Goal: Task Accomplishment & Management: Manage account settings

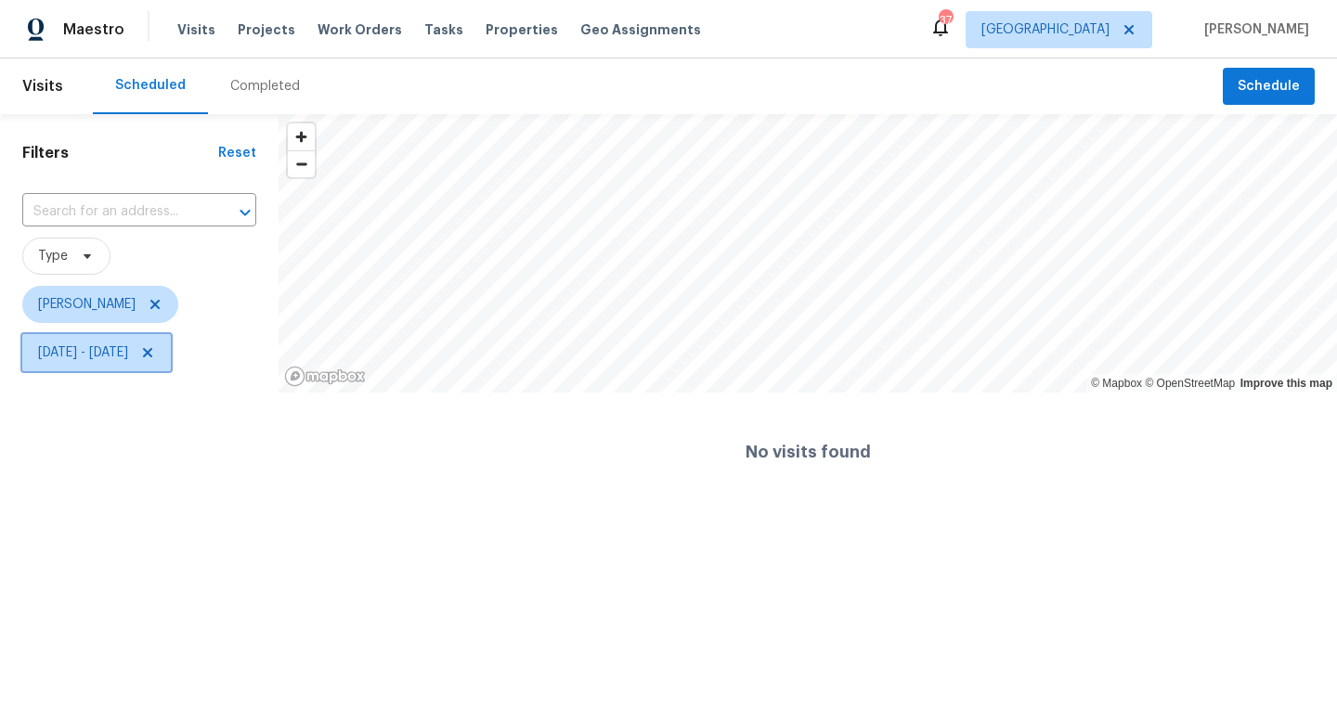
click at [155, 351] on icon at bounding box center [147, 352] width 15 height 15
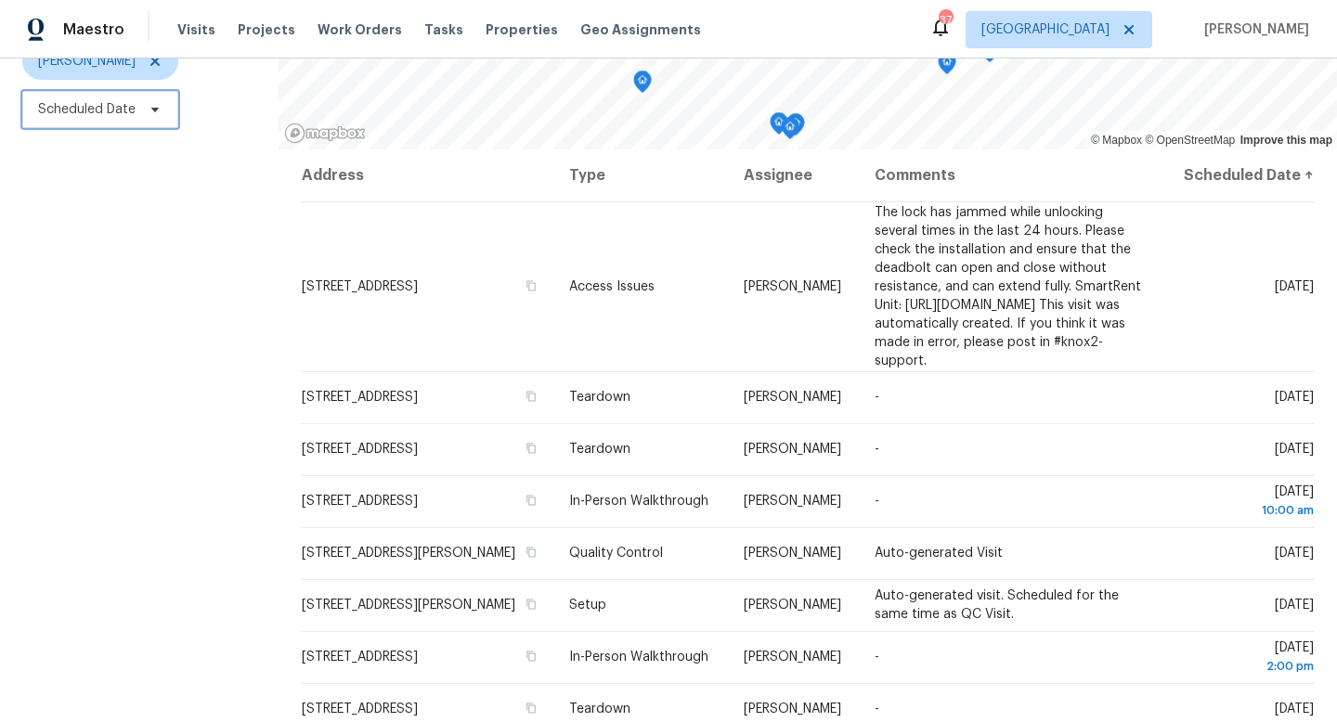
scroll to position [248, 0]
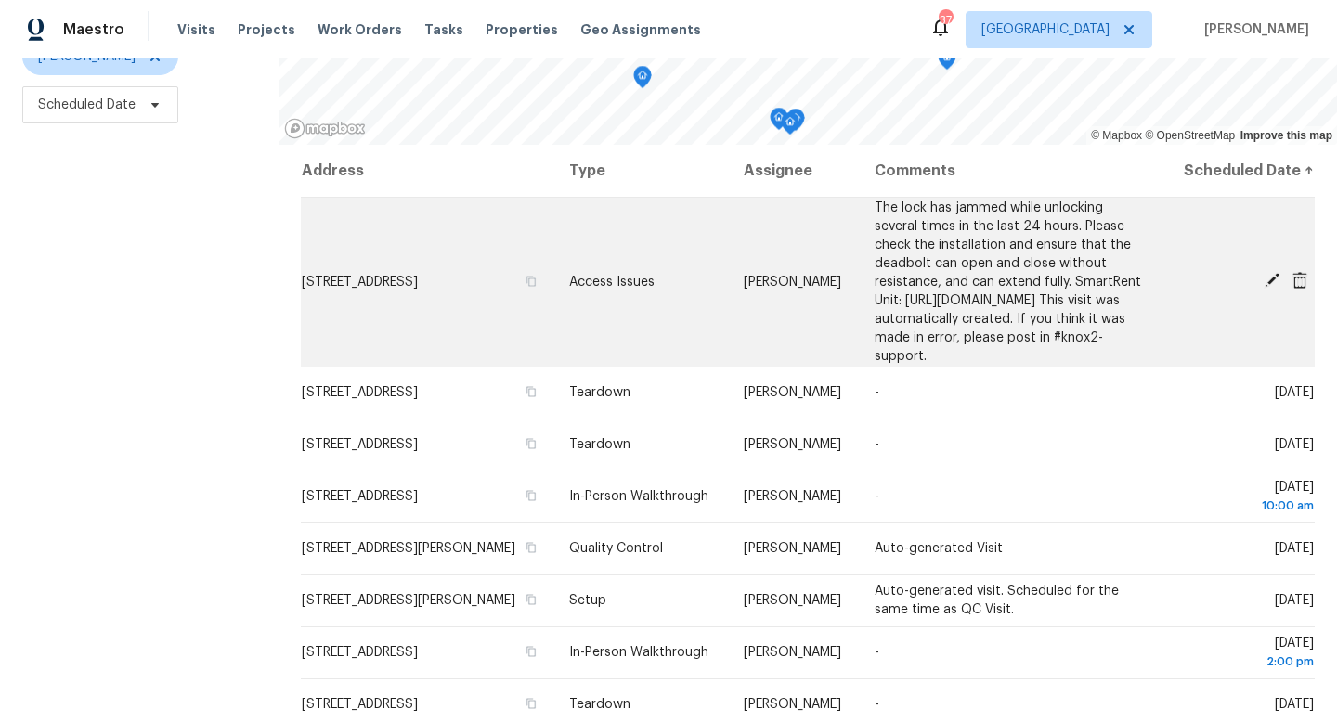
click at [1272, 288] on icon at bounding box center [1272, 280] width 15 height 15
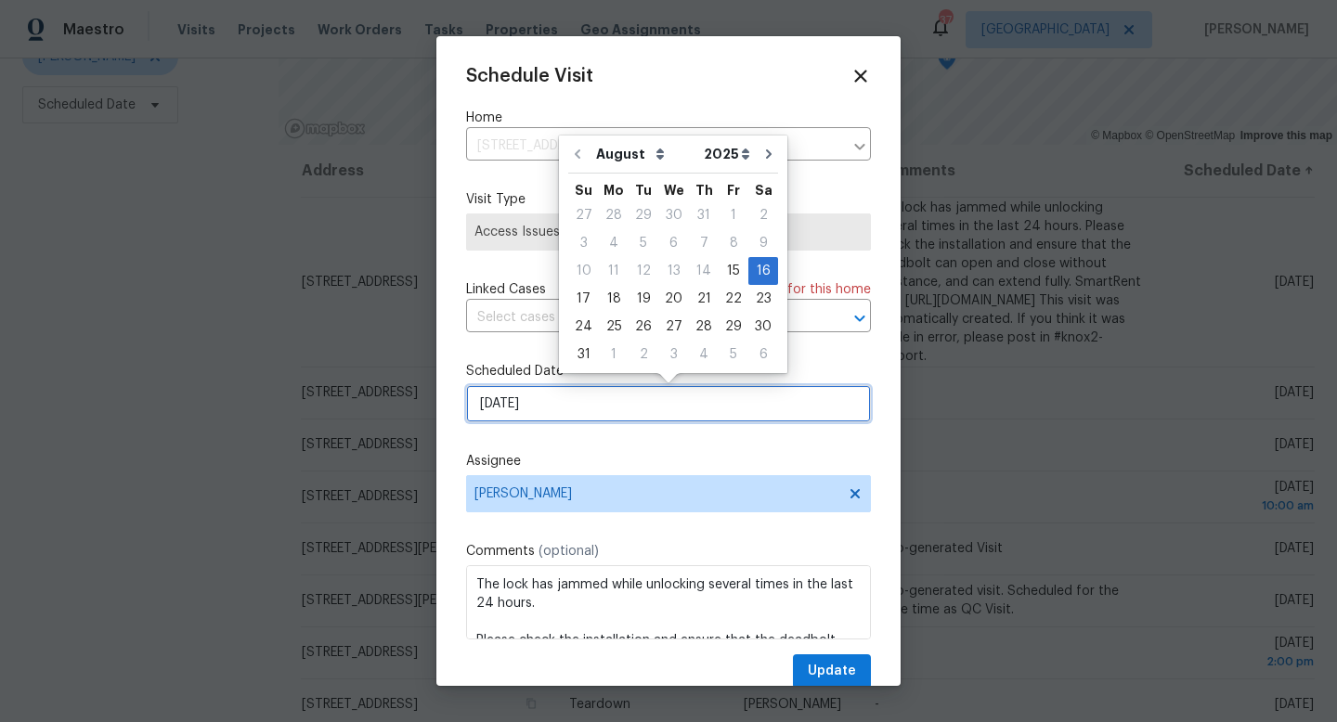
click at [578, 398] on input "[DATE]" at bounding box center [668, 403] width 405 height 37
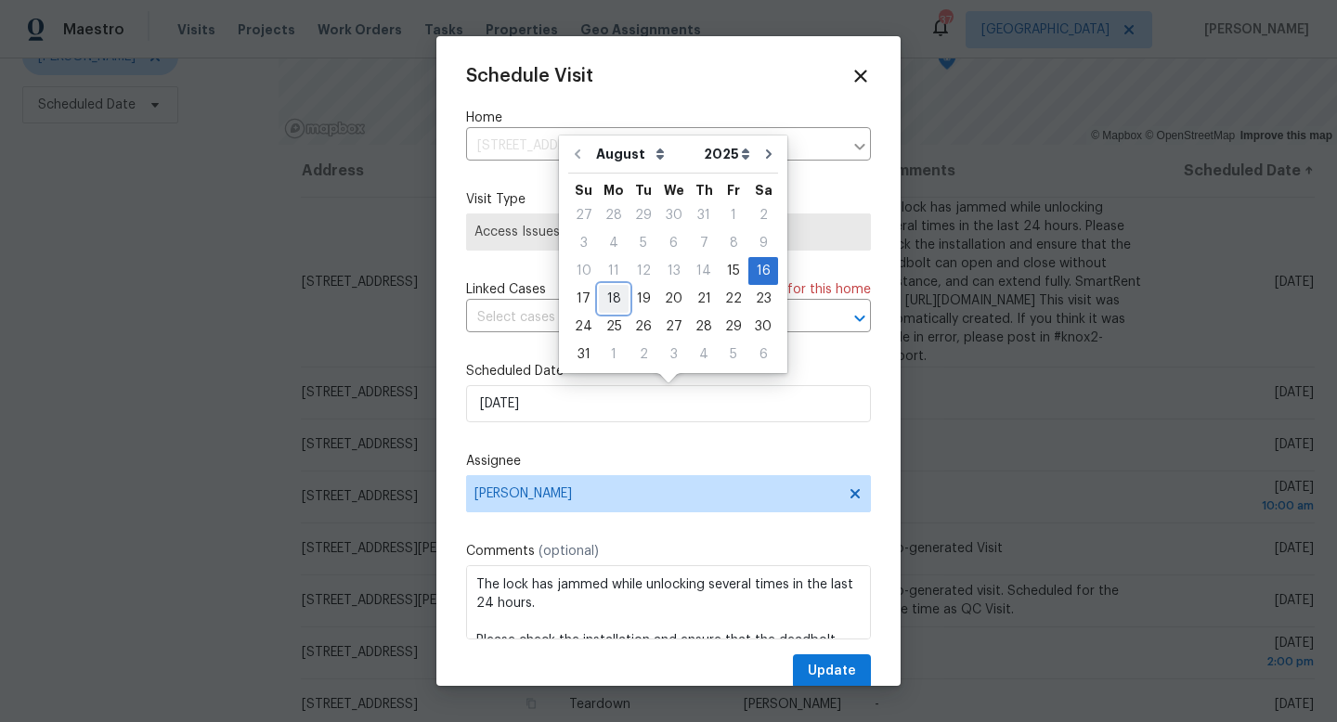
click at [615, 295] on div "18" at bounding box center [614, 299] width 30 height 26
type input "[DATE]"
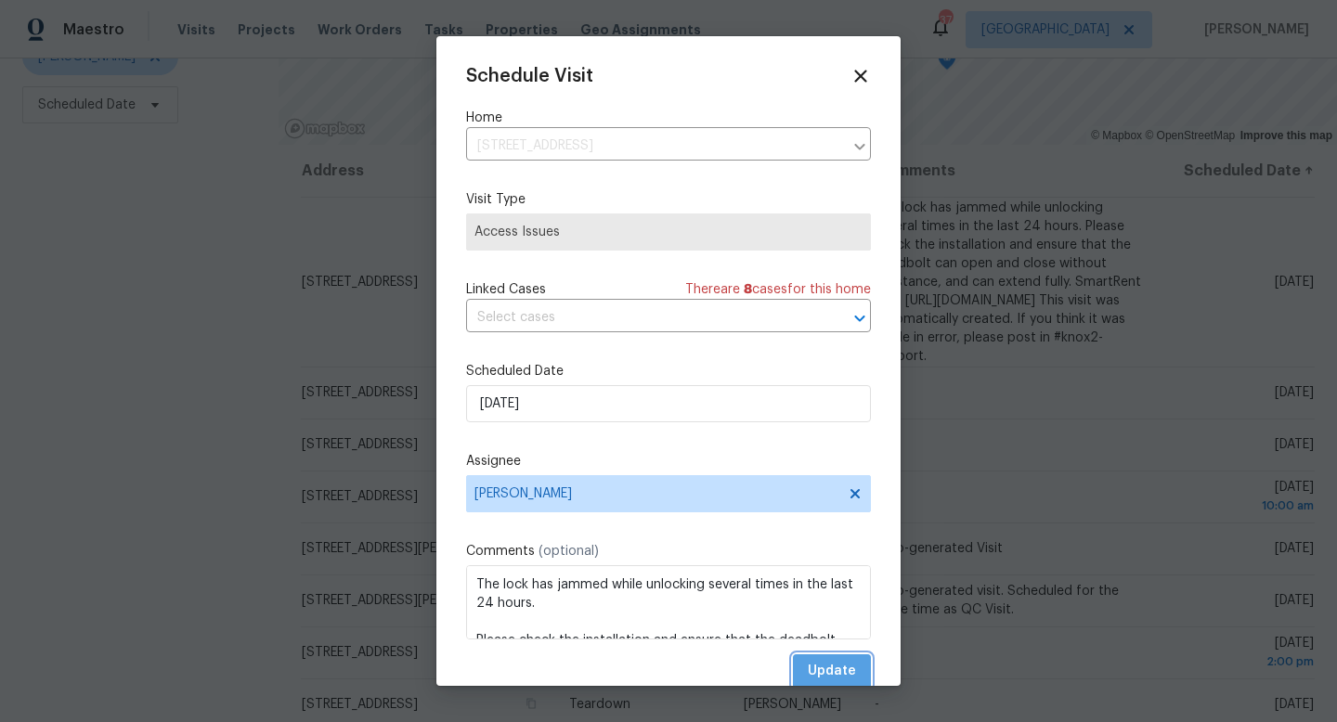
click at [833, 671] on span "Update" at bounding box center [832, 671] width 48 height 23
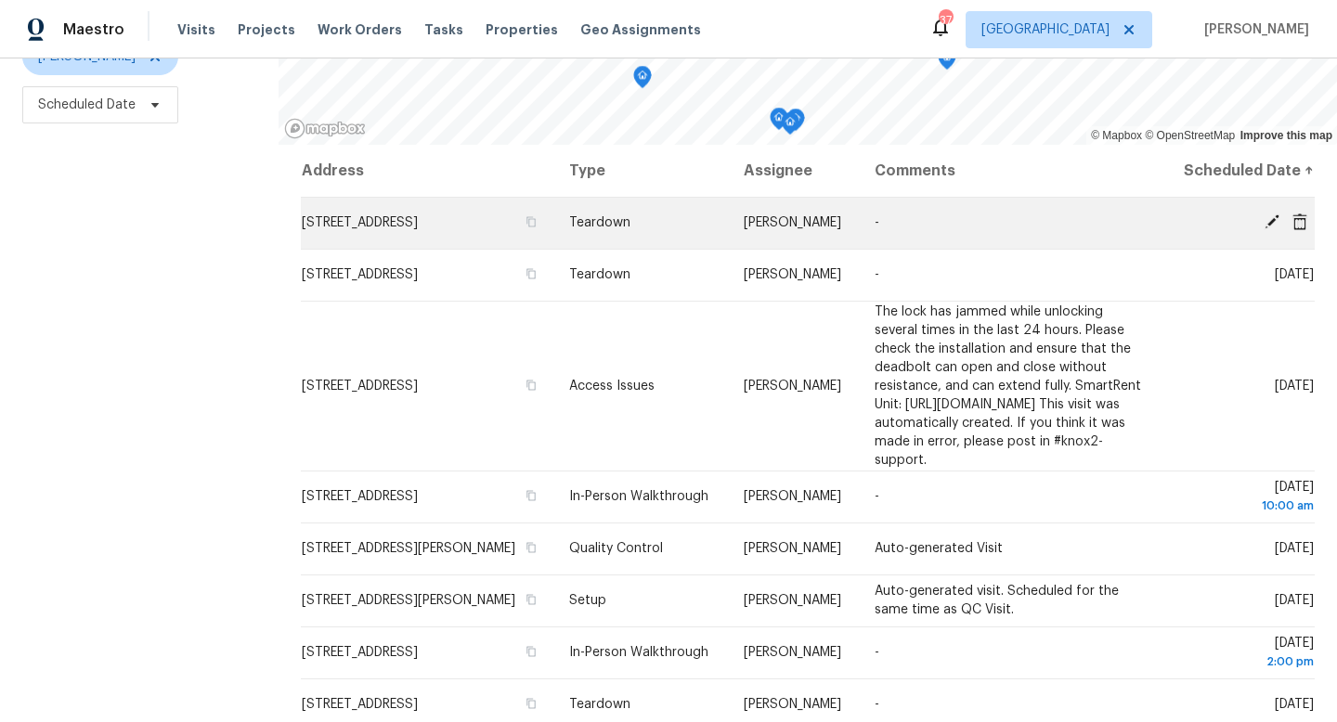
click at [1270, 229] on icon at bounding box center [1272, 222] width 15 height 15
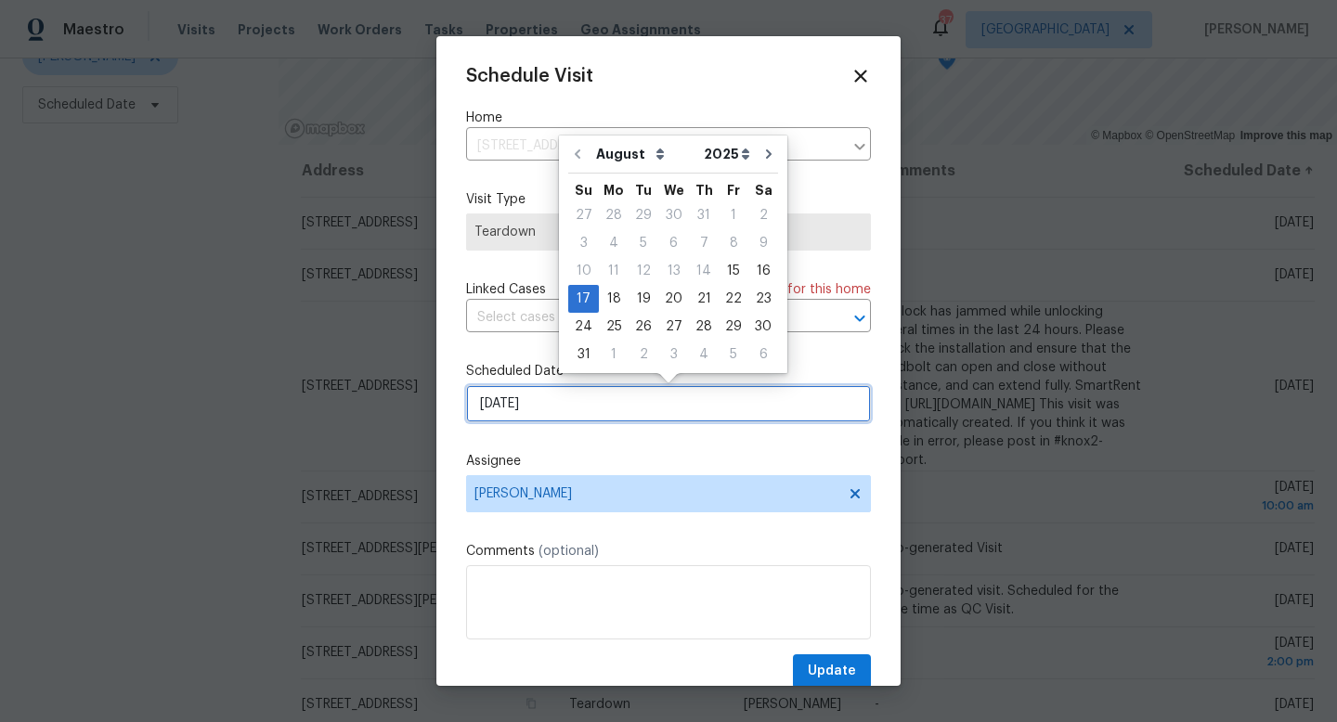
click at [614, 414] on input "[DATE]" at bounding box center [668, 403] width 405 height 37
click at [694, 300] on div "21" at bounding box center [704, 299] width 30 height 26
type input "[DATE]"
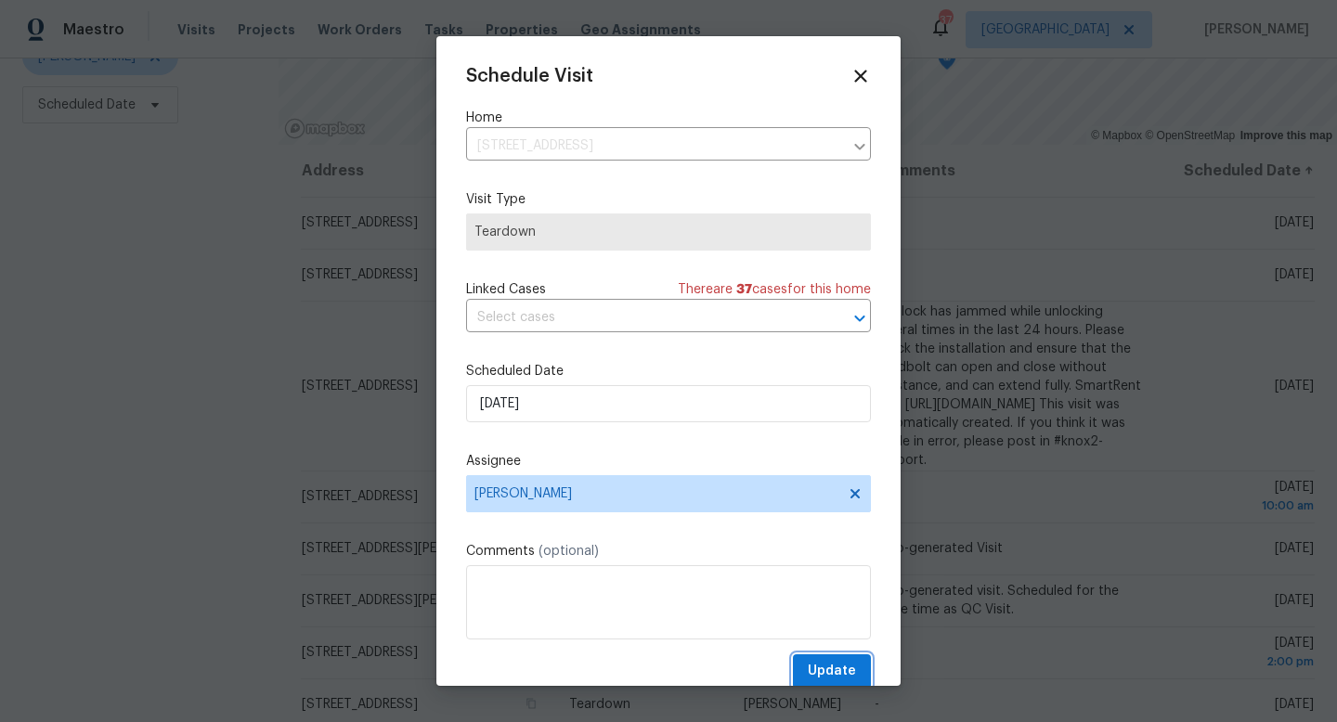
click at [825, 670] on span "Update" at bounding box center [832, 671] width 48 height 23
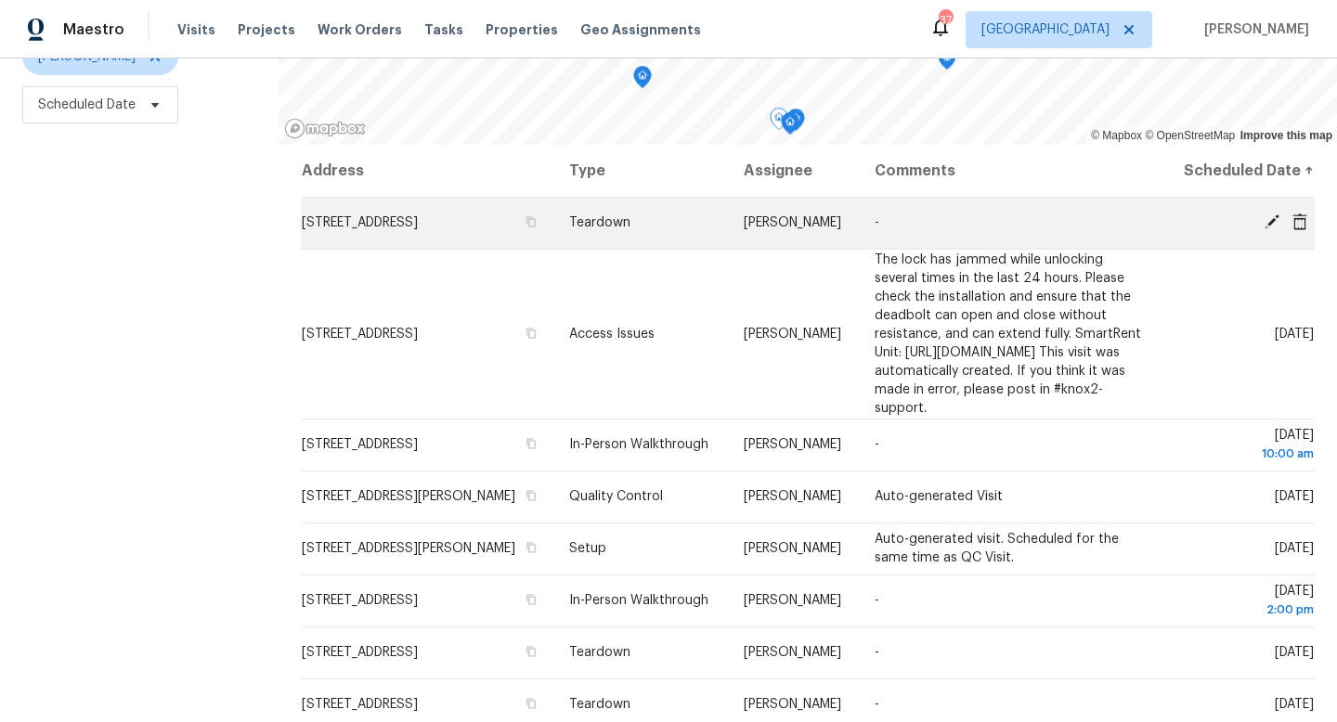
click at [1269, 230] on icon at bounding box center [1272, 222] width 17 height 17
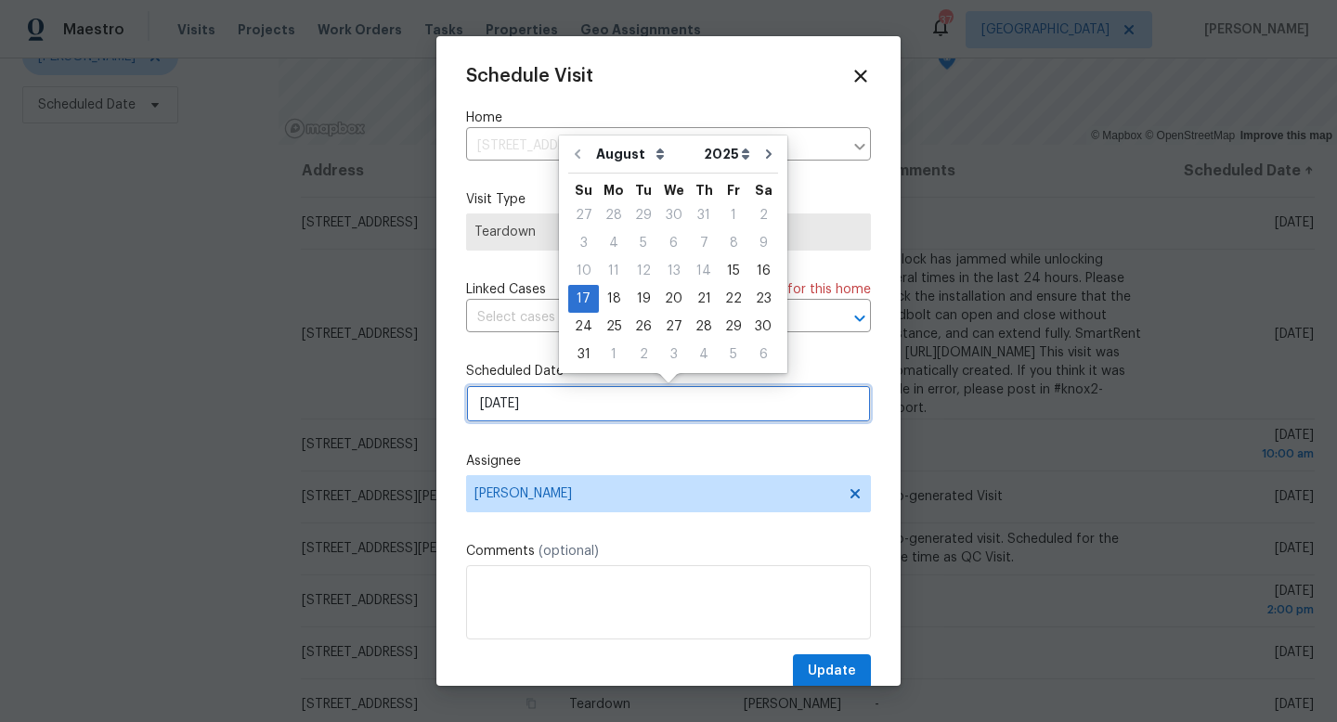
click at [576, 410] on input "[DATE]" at bounding box center [668, 403] width 405 height 37
click at [699, 298] on div "21" at bounding box center [704, 299] width 30 height 26
type input "[DATE]"
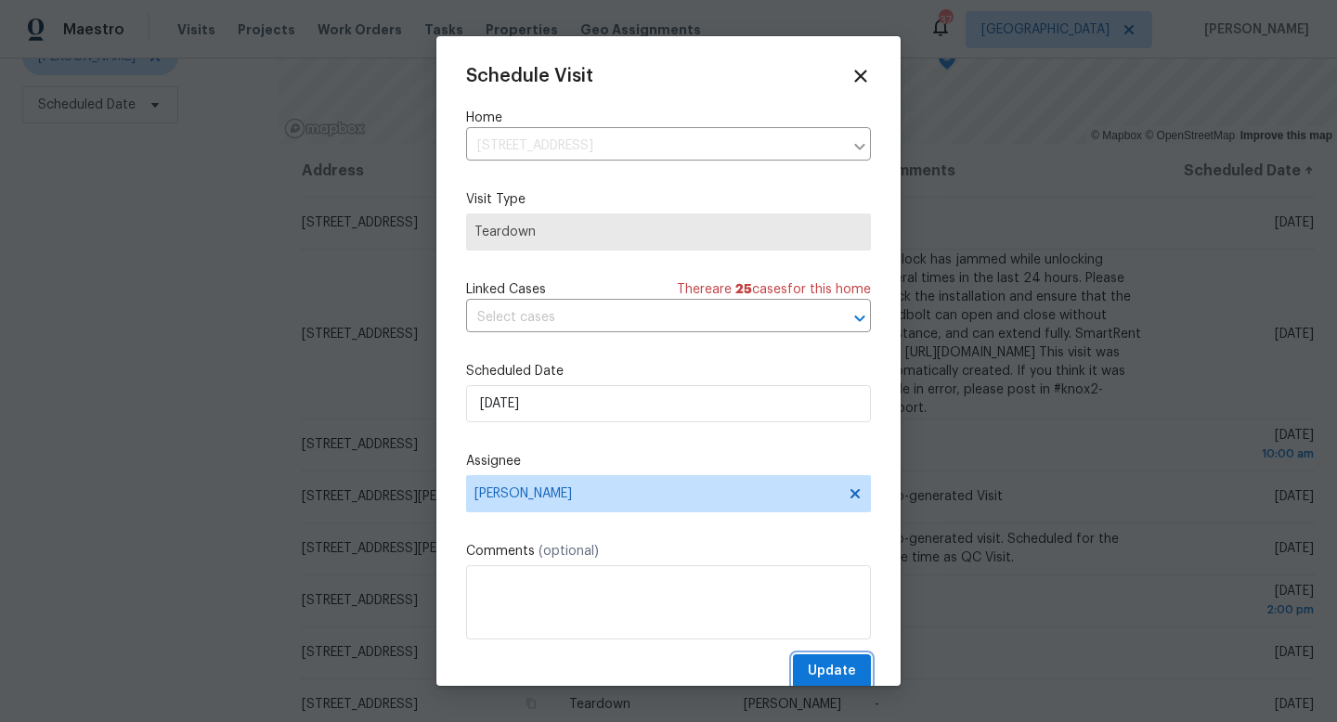
click at [820, 676] on span "Update" at bounding box center [832, 671] width 48 height 23
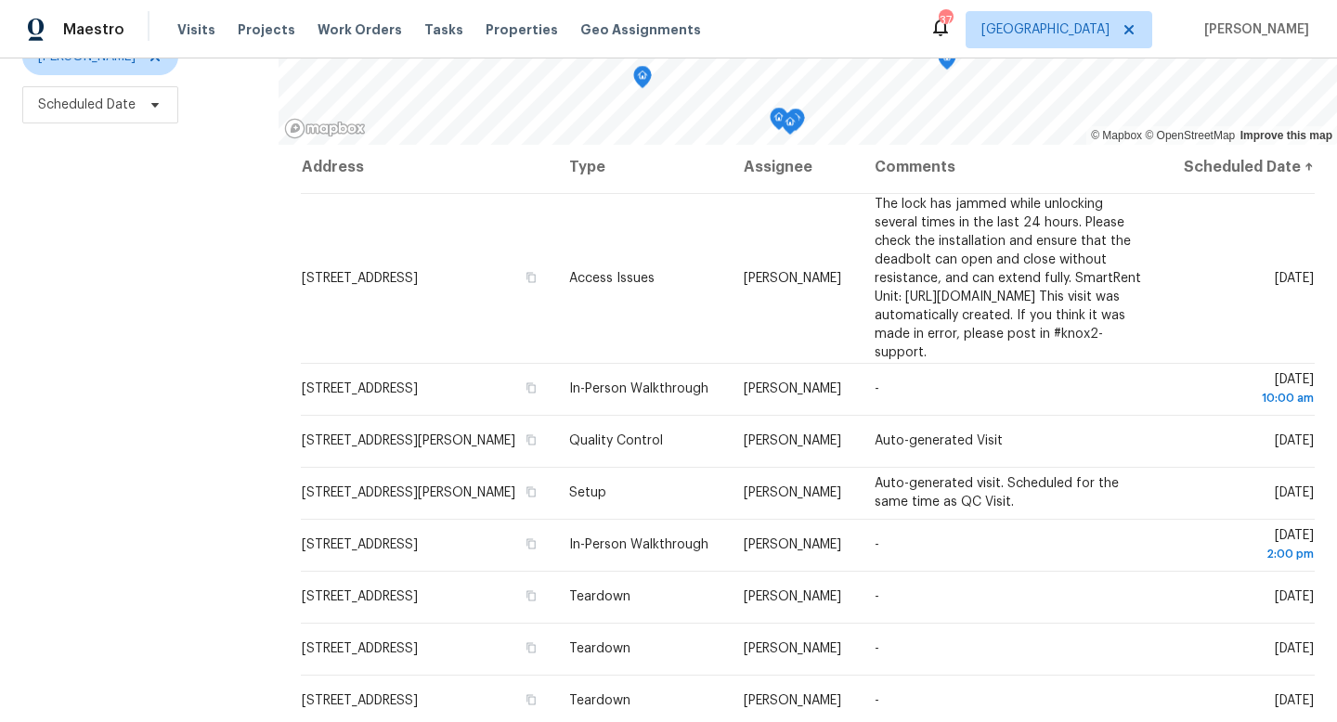
scroll to position [1, 0]
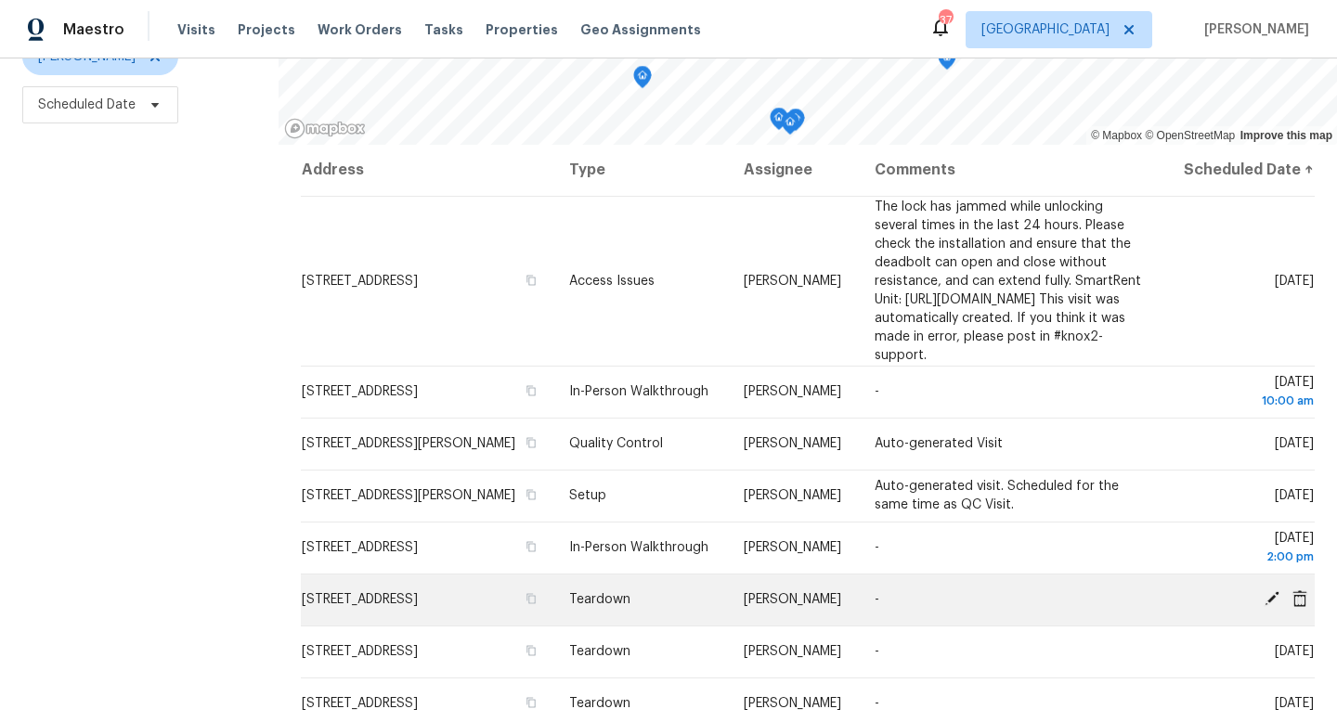
click at [1274, 607] on icon at bounding box center [1272, 599] width 17 height 17
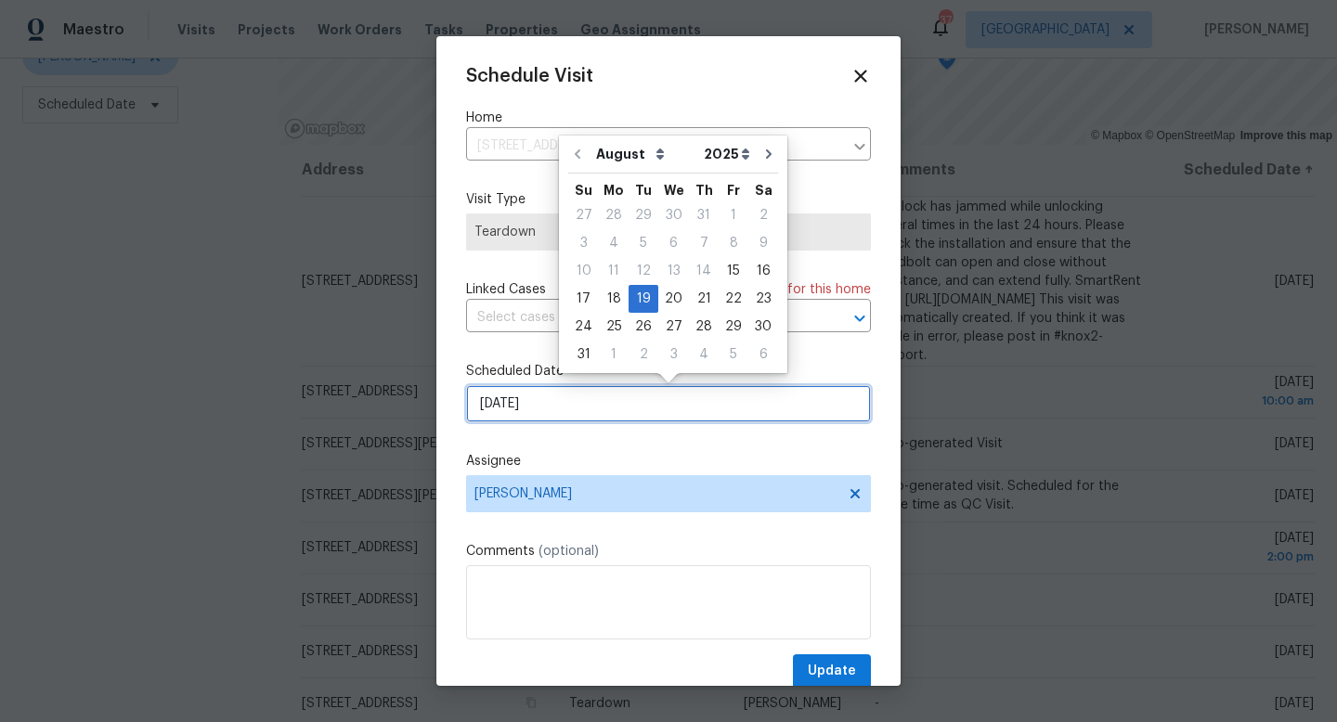
click at [556, 410] on input "[DATE]" at bounding box center [668, 403] width 405 height 37
click at [722, 300] on div "22" at bounding box center [734, 299] width 30 height 26
type input "[DATE]"
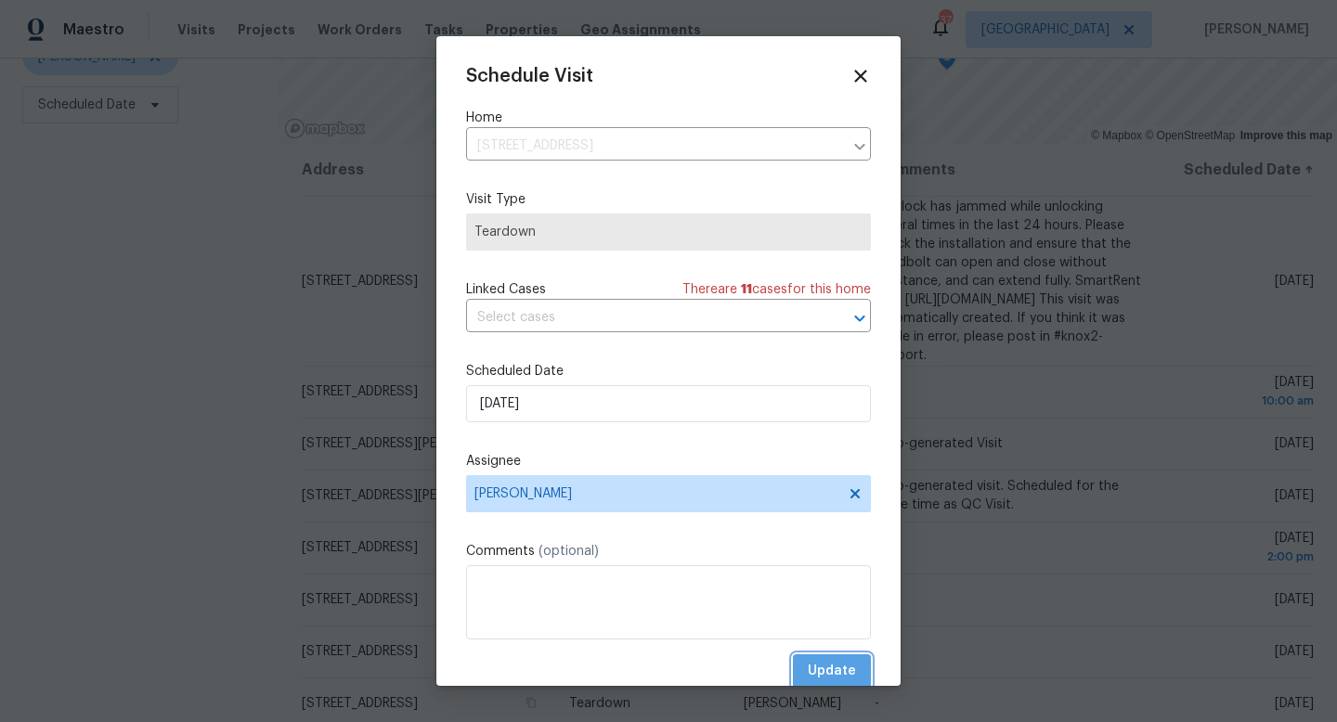
click at [828, 668] on span "Update" at bounding box center [832, 671] width 48 height 23
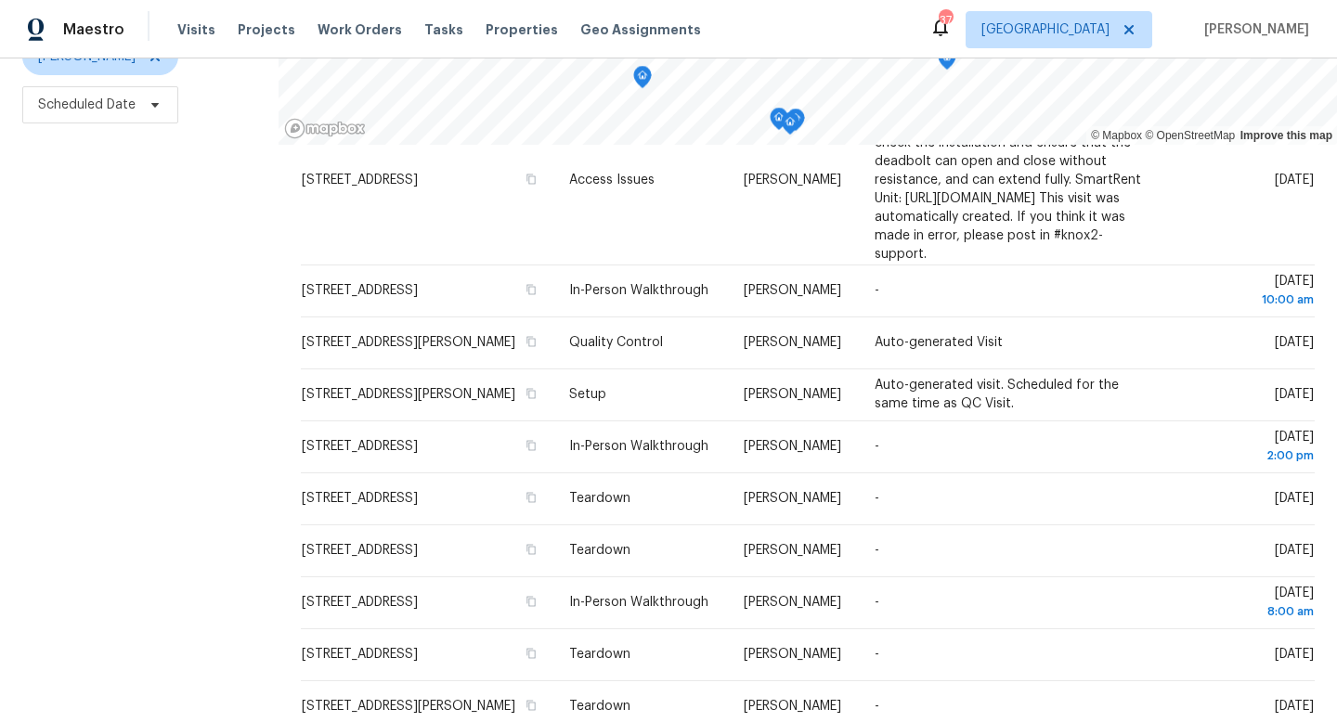
scroll to position [0, 0]
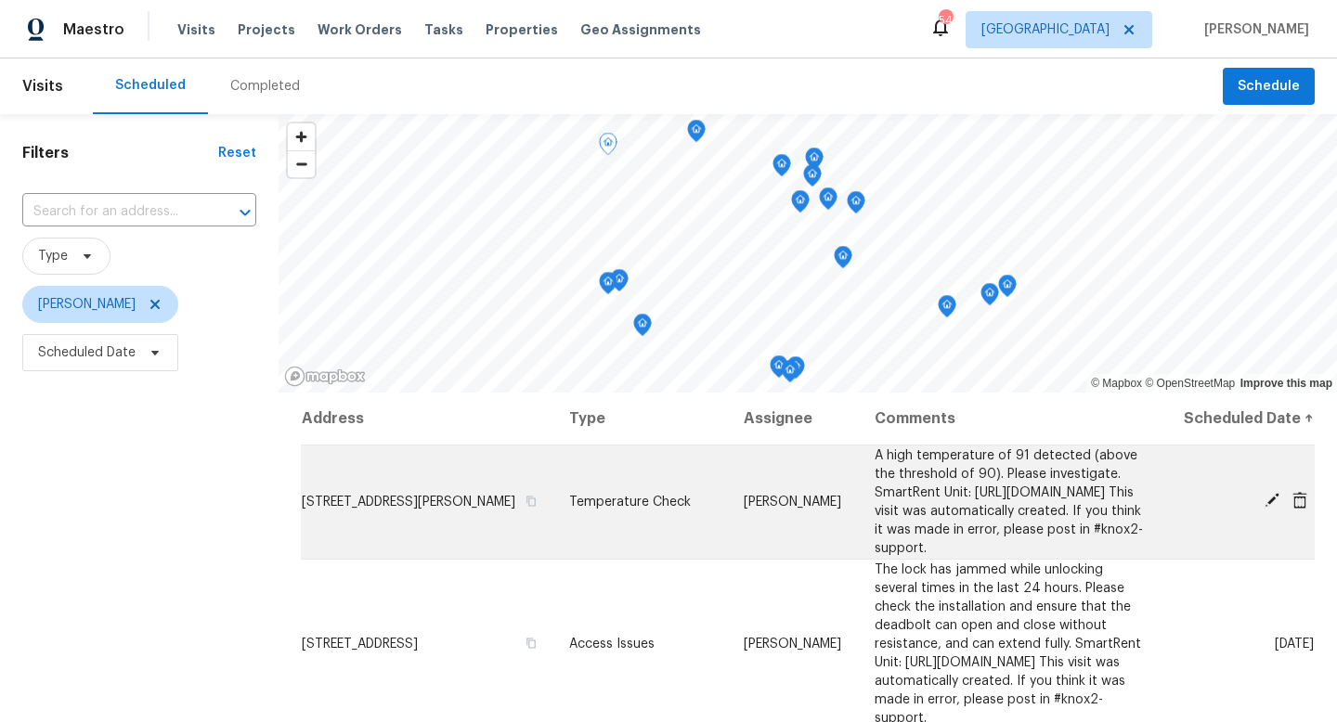
click at [1271, 509] on icon at bounding box center [1272, 500] width 17 height 17
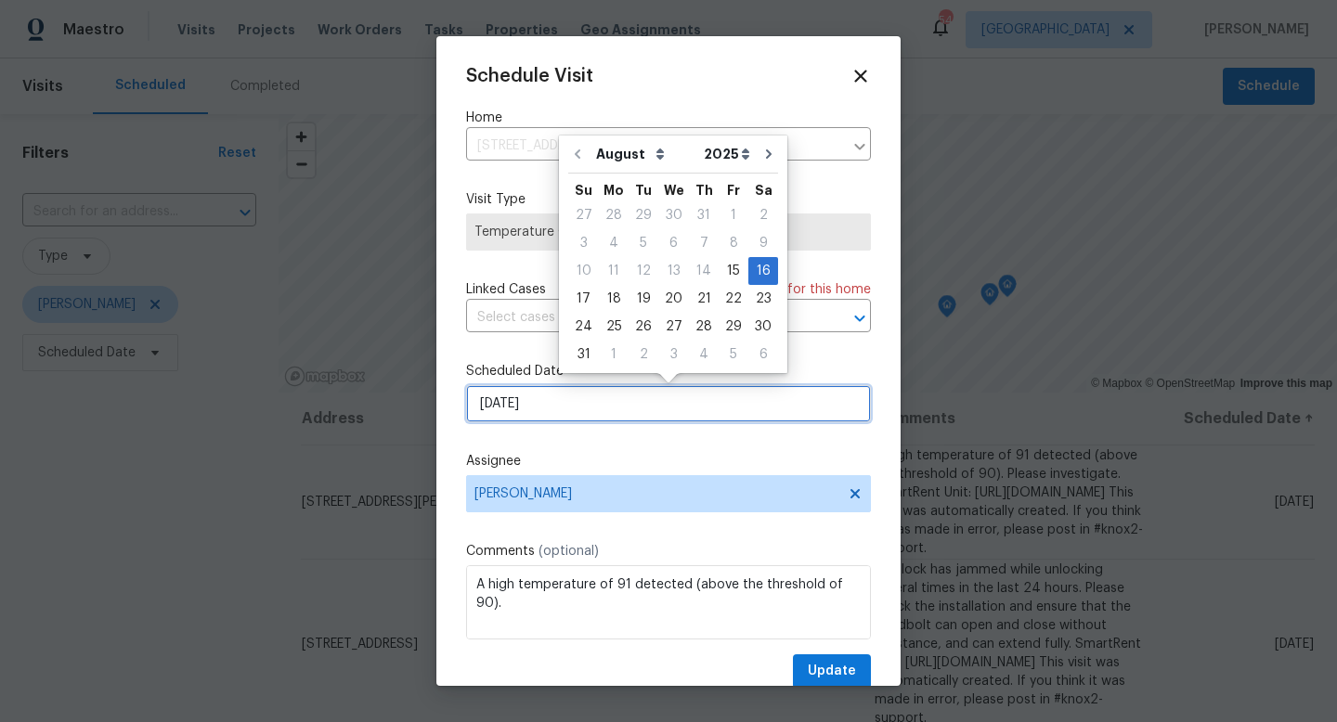
click at [541, 402] on input "[DATE]" at bounding box center [668, 403] width 405 height 37
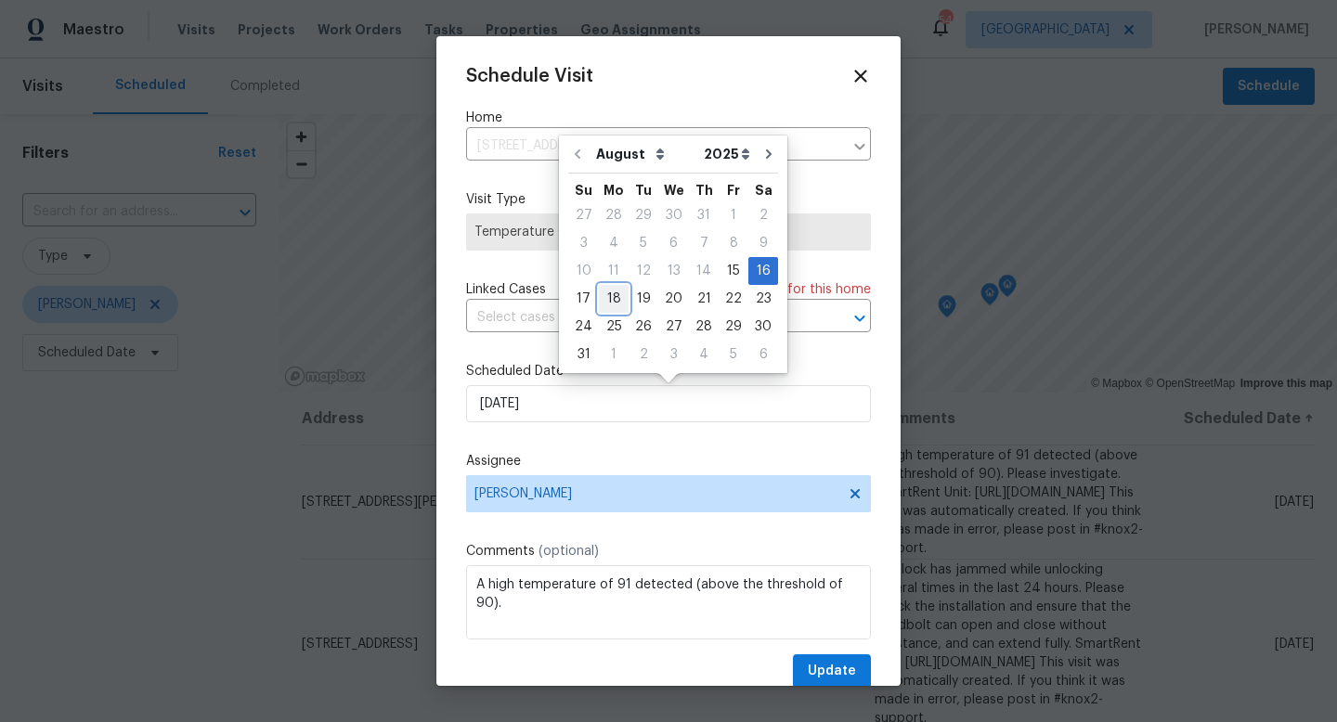
click at [609, 296] on div "18" at bounding box center [614, 299] width 30 height 26
type input "[DATE]"
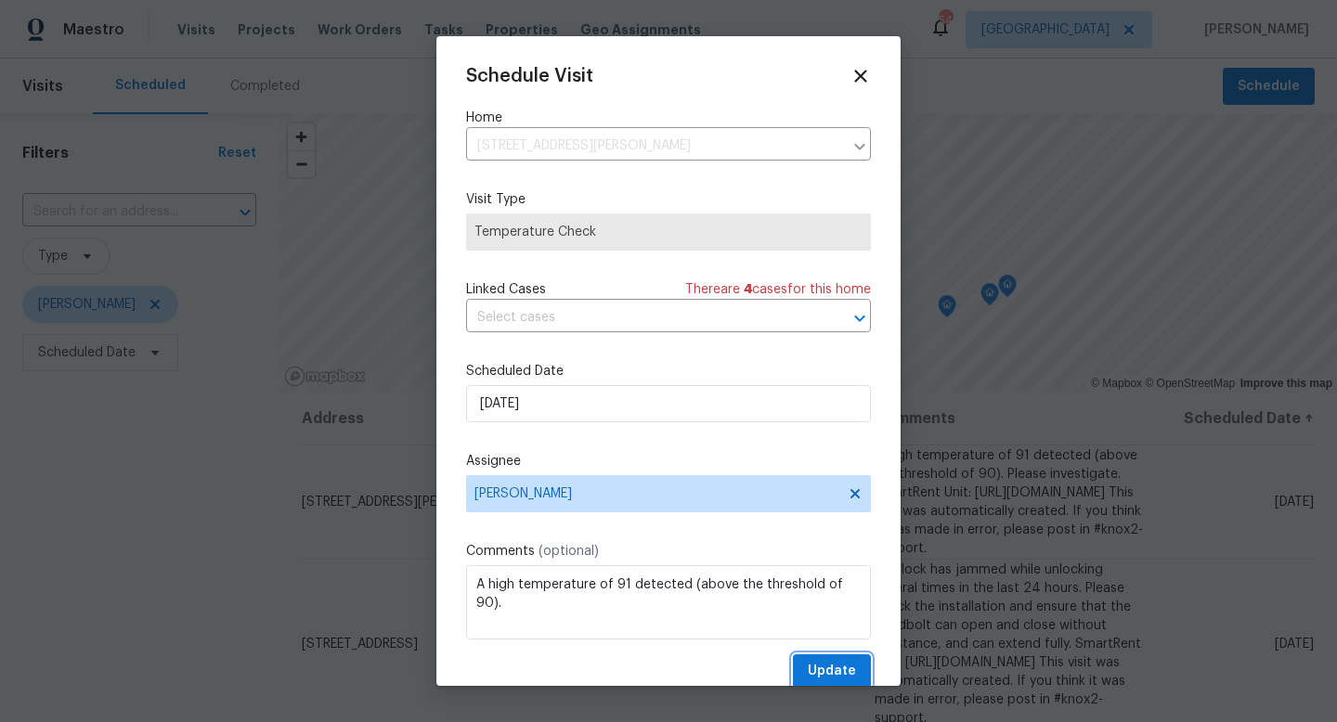
click at [820, 668] on span "Update" at bounding box center [832, 671] width 48 height 23
